Goal: Find specific page/section: Find specific page/section

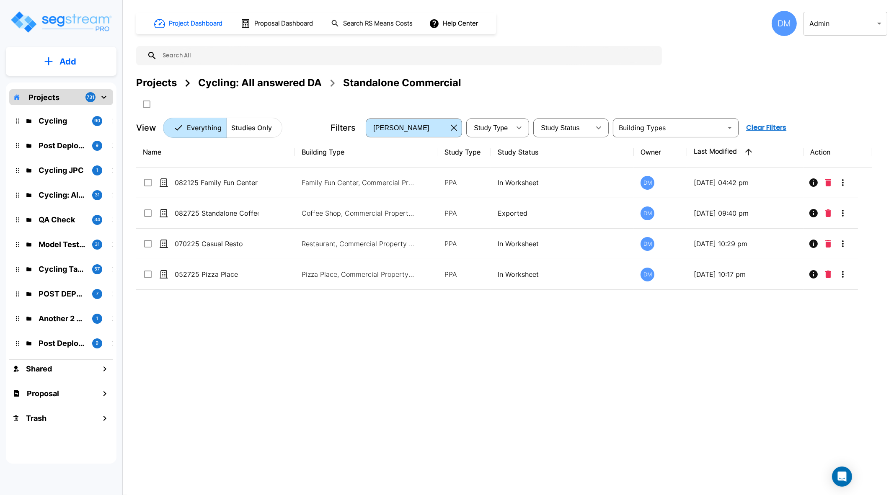
click at [251, 79] on div "Cycling: All answered DA" at bounding box center [260, 82] width 124 height 15
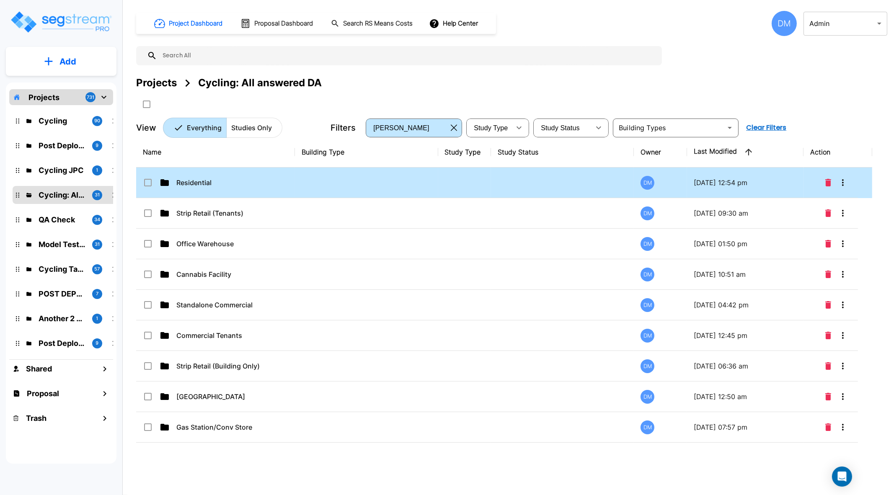
click at [193, 182] on p "Residential" at bounding box center [218, 183] width 84 height 10
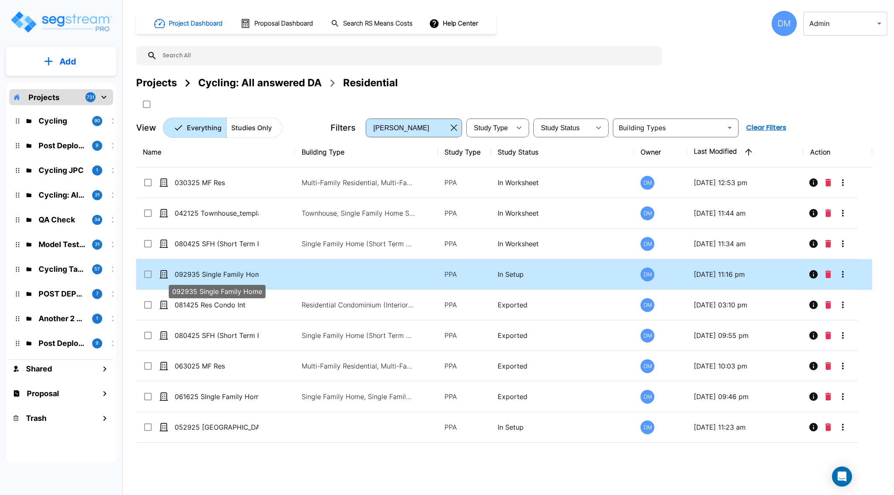
click at [217, 277] on p "092935 Single Family Home" at bounding box center [217, 274] width 84 height 10
checkbox input "true"
